Goal: Contribute content

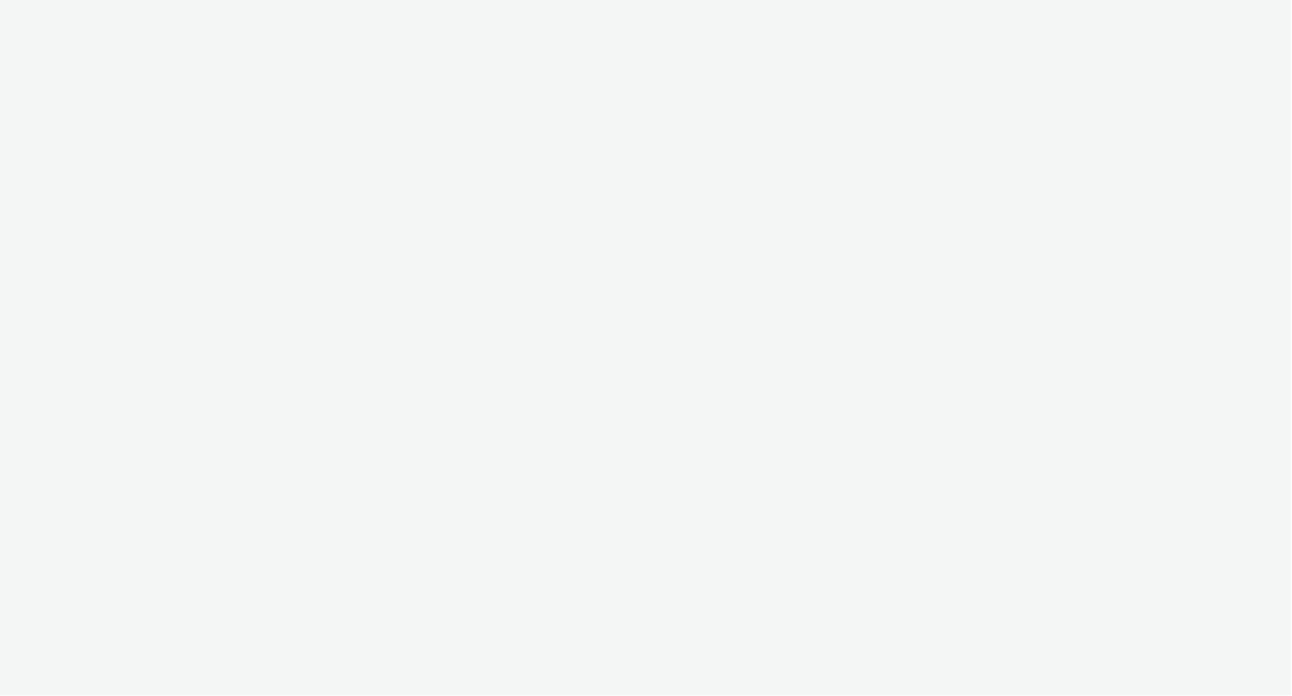
select select "2fc77e36-bb93-4aa3-9dff-dcb08e02eac6"
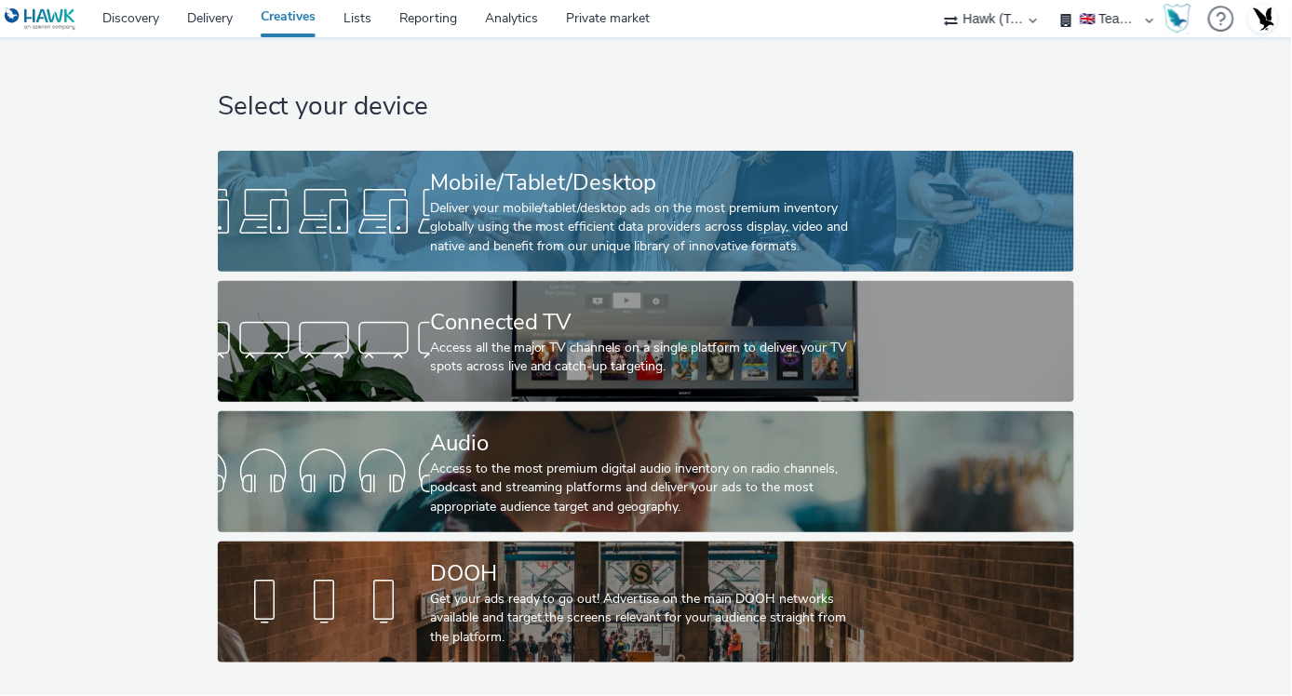
click at [507, 209] on div "Deliver your mobile/tablet/desktop ads on the most premium inventory globally u…" at bounding box center [642, 227] width 425 height 57
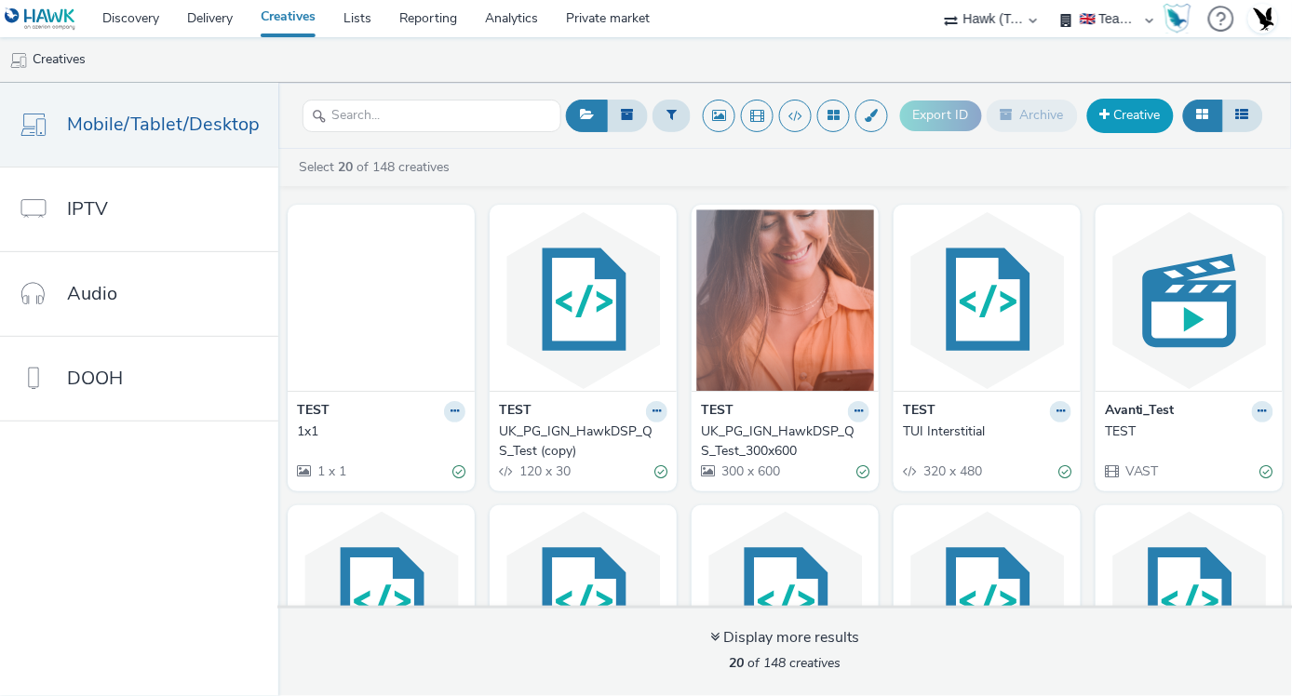
click at [1109, 128] on link "Creative" at bounding box center [1130, 116] width 87 height 34
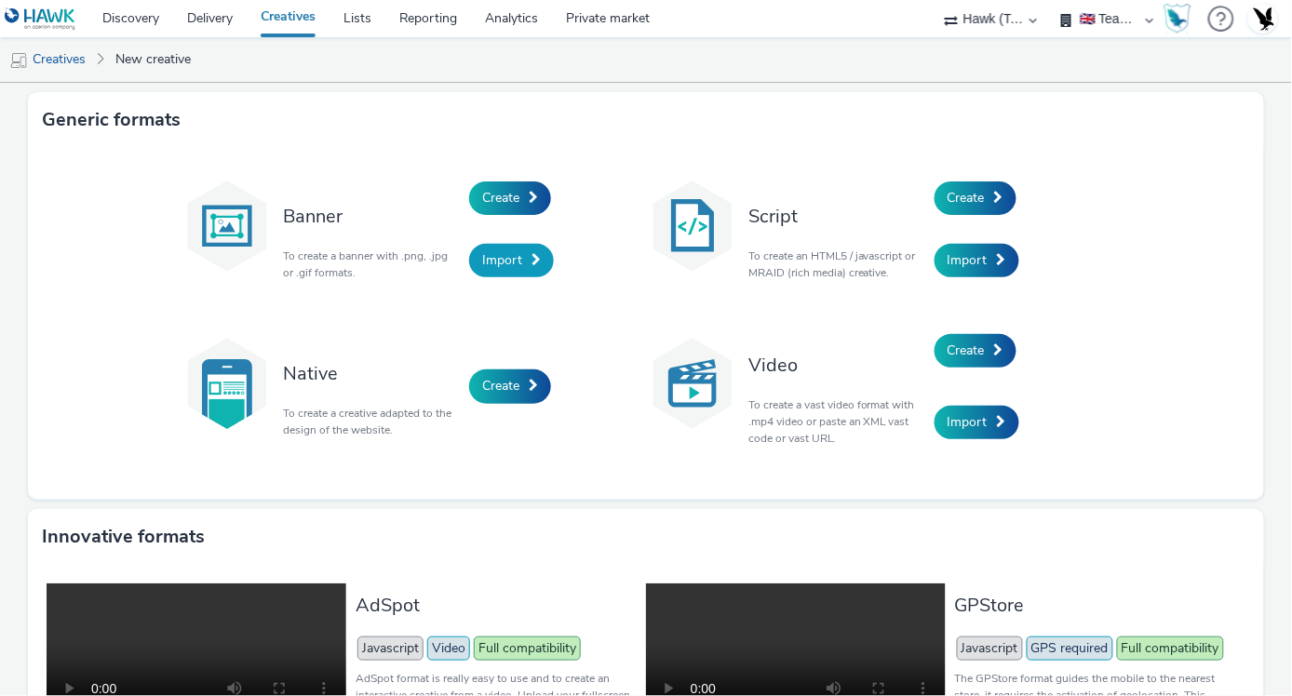
click at [487, 248] on link "Import" at bounding box center [511, 261] width 85 height 34
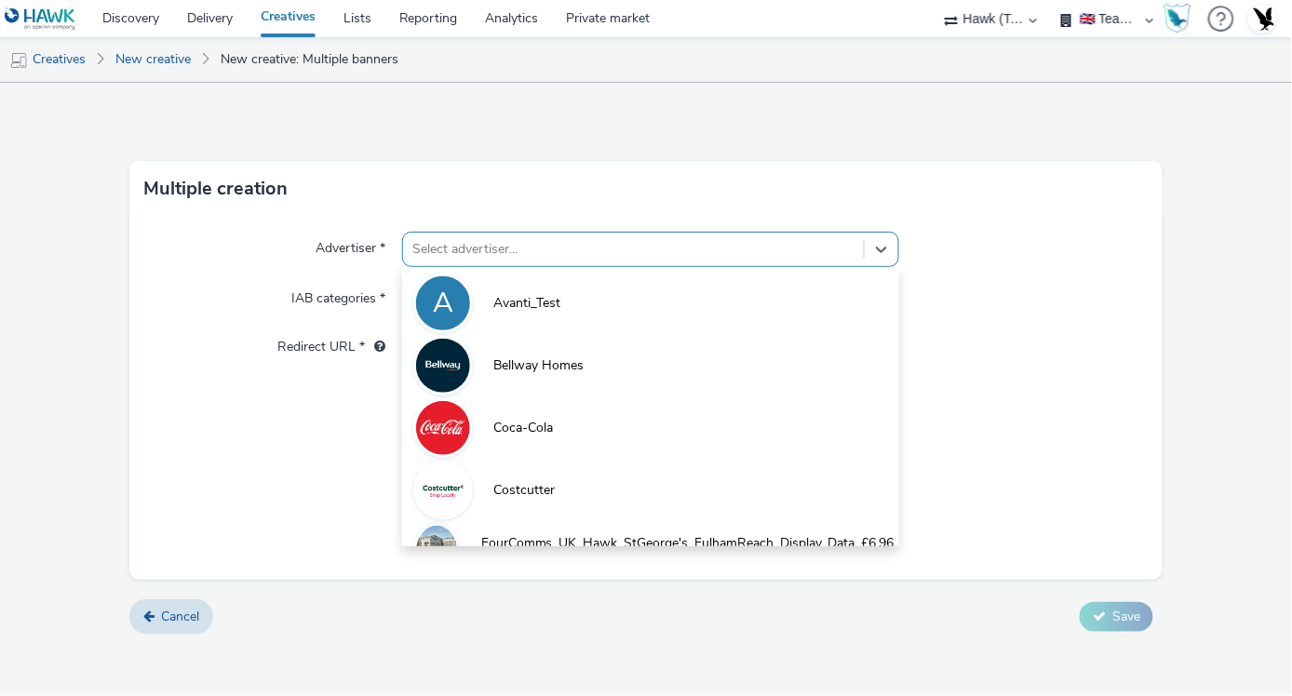
click at [487, 248] on div at bounding box center [633, 249] width 442 height 22
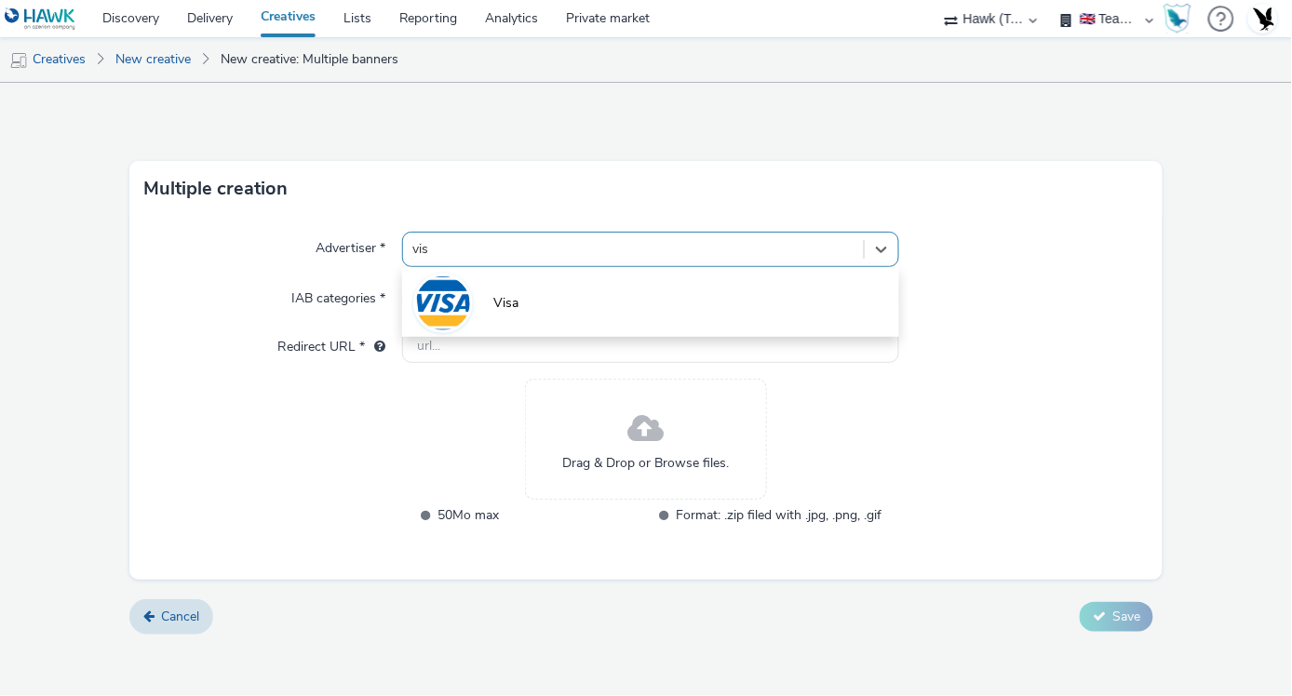
type input "visa"
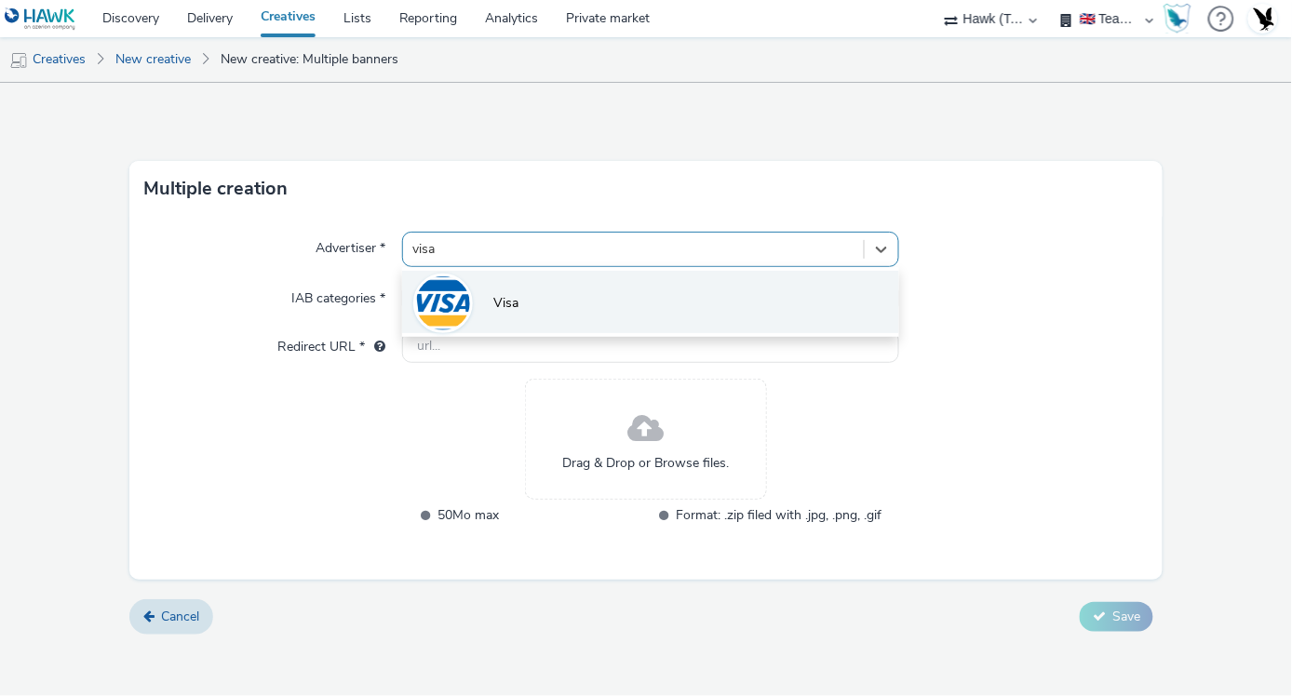
click at [568, 300] on li "Visa" at bounding box center [650, 302] width 497 height 62
type input "[URL][DOMAIN_NAME]"
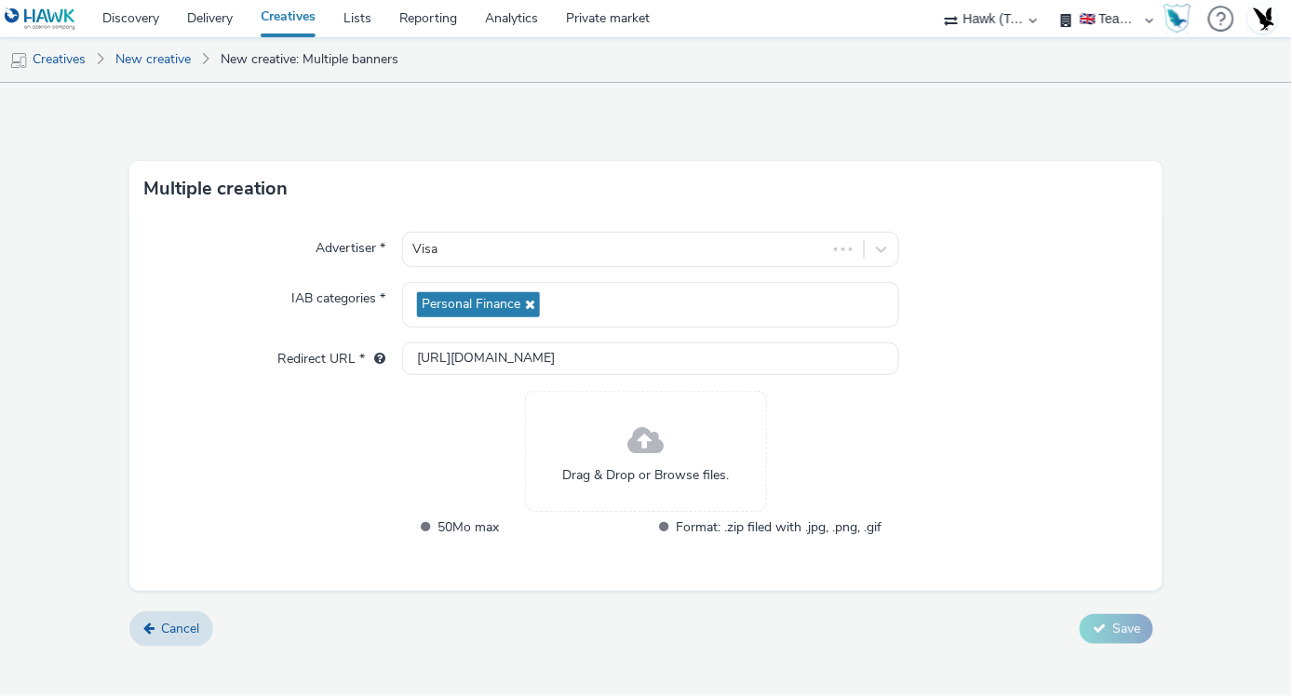
click at [601, 498] on div "Drag & Drop or Browse files." at bounding box center [646, 451] width 242 height 121
